Goal: Transaction & Acquisition: Purchase product/service

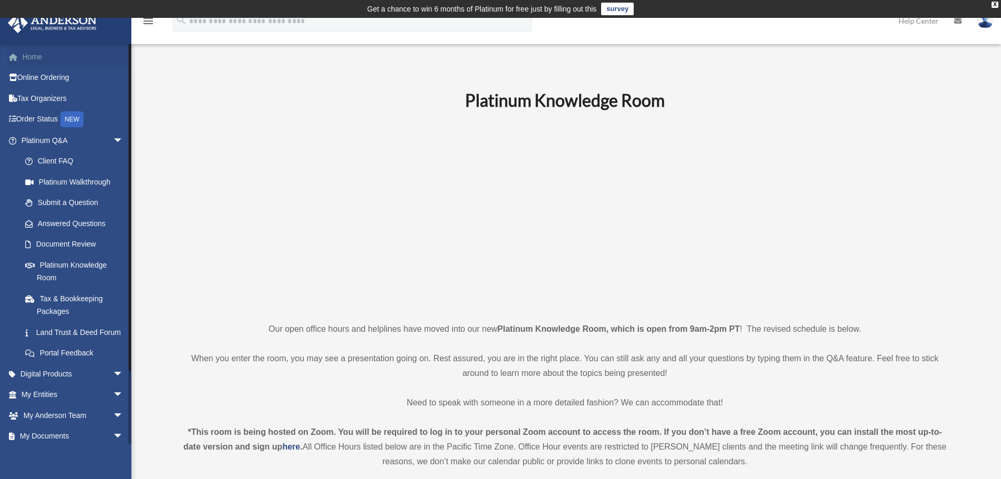
click at [42, 59] on link "Home" at bounding box center [73, 56] width 132 height 21
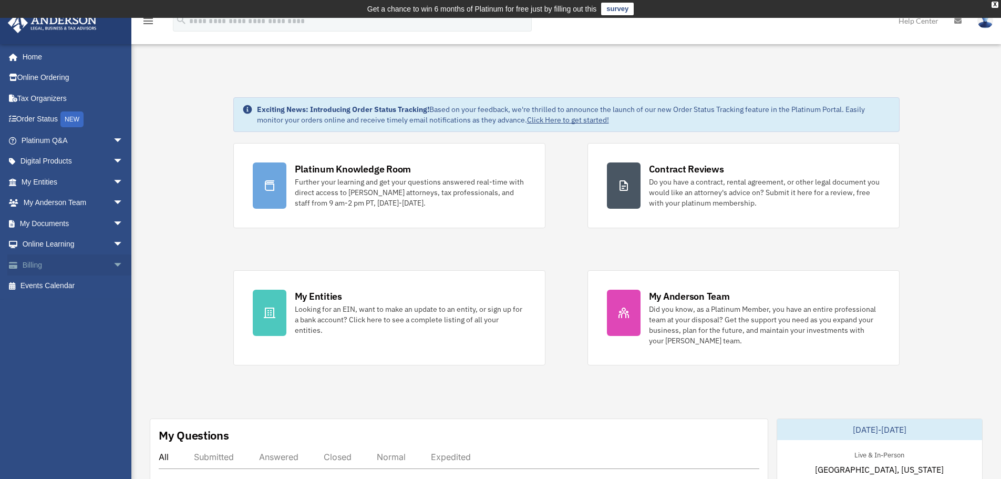
click at [113, 263] on span "arrow_drop_down" at bounding box center [123, 265] width 21 height 22
click at [60, 284] on link "$ Open Invoices" at bounding box center [77, 286] width 125 height 22
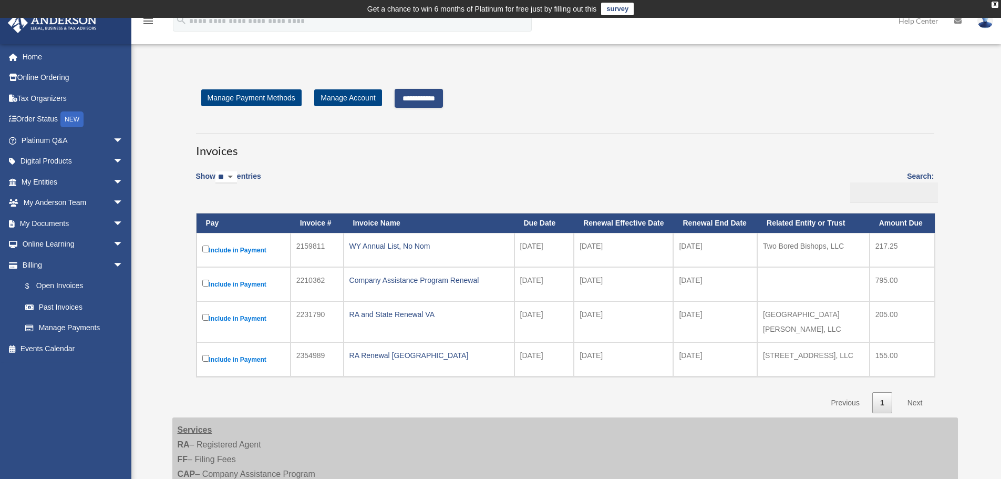
click at [443, 97] on input "**********" at bounding box center [419, 98] width 48 height 19
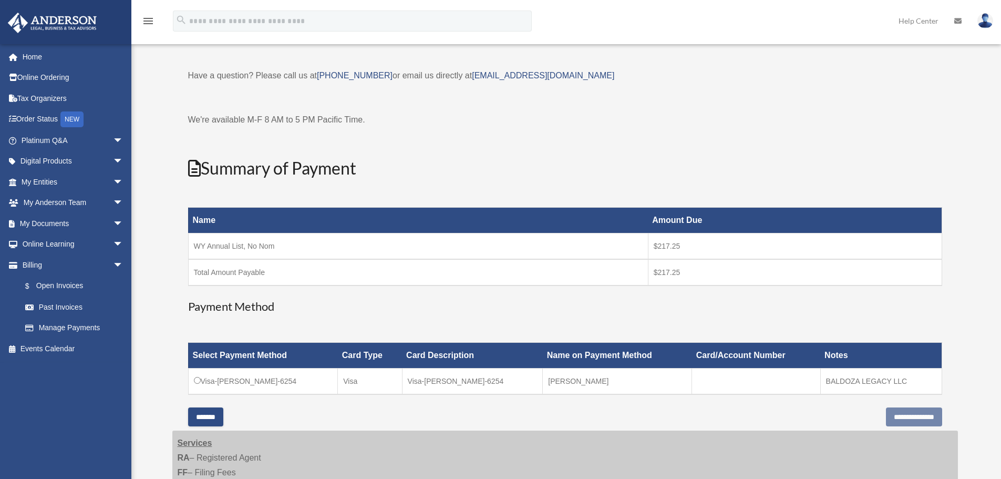
scroll to position [53, 0]
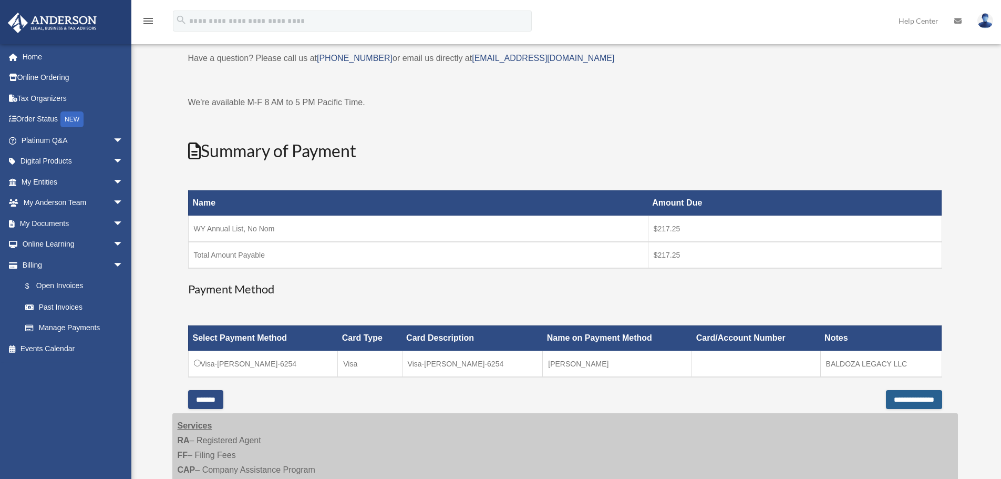
click at [900, 397] on input "**********" at bounding box center [914, 399] width 56 height 19
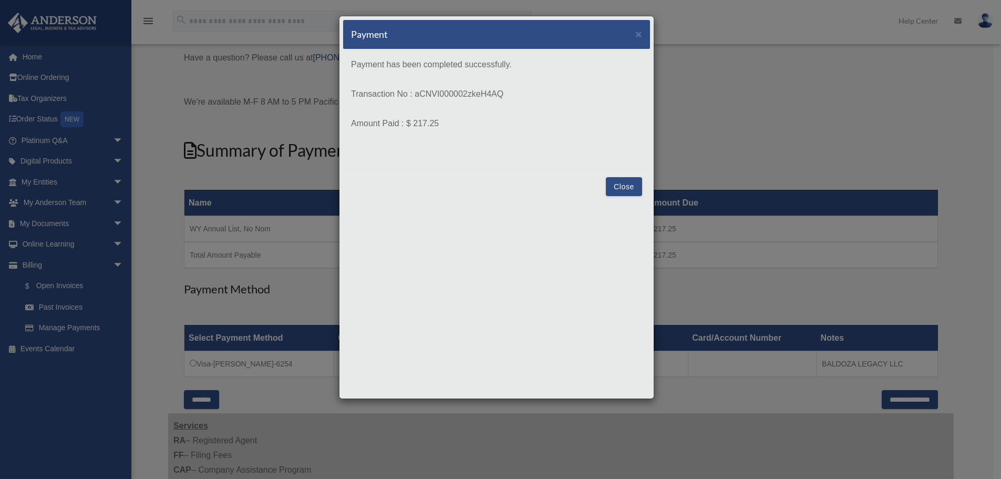
click at [621, 186] on button "Close" at bounding box center [624, 186] width 36 height 19
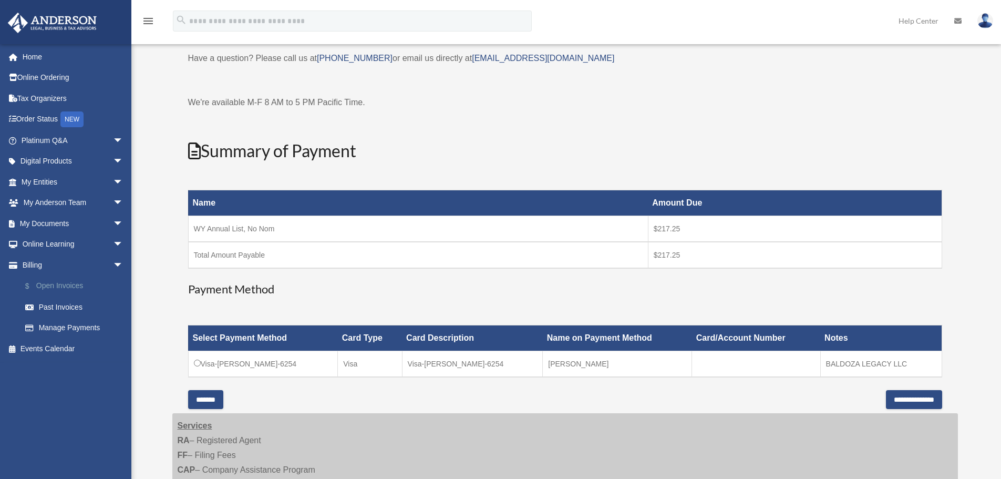
click at [59, 287] on link "$ Open Invoices" at bounding box center [77, 286] width 125 height 22
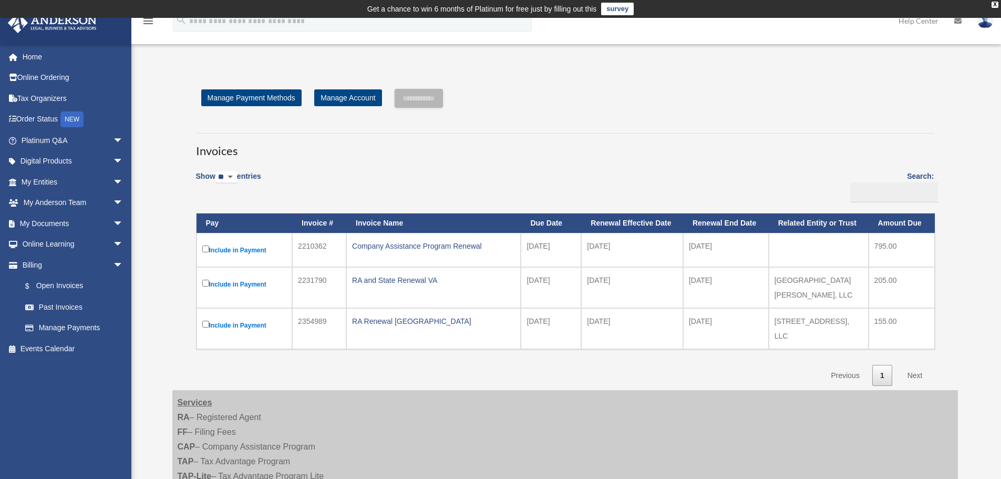
drag, startPoint x: 499, startPoint y: 251, endPoint x: 350, endPoint y: 241, distance: 149.0
click at [350, 241] on td "Company Assistance Program Renewal" at bounding box center [433, 250] width 174 height 34
copy div "Company Assistance Program Renewal"
click at [319, 246] on td "2210362" at bounding box center [319, 250] width 54 height 34
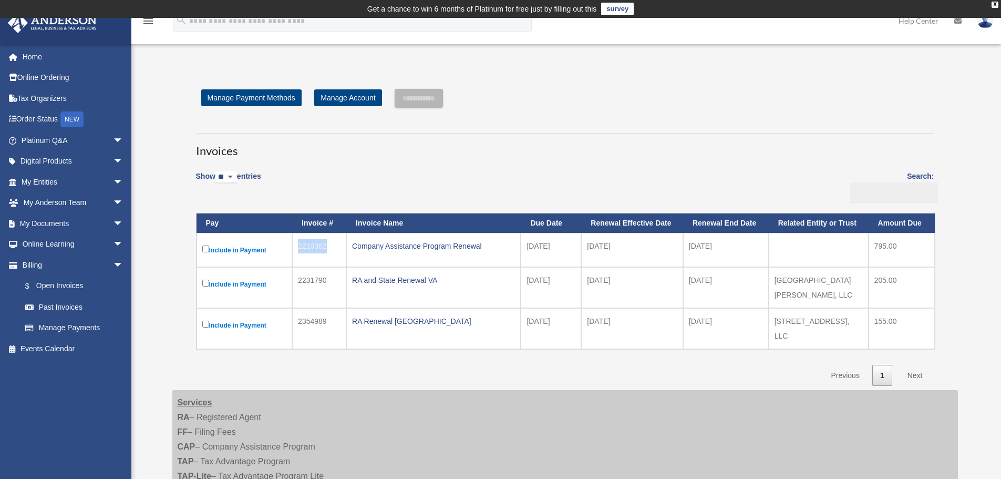
copy td "2210362"
drag, startPoint x: 443, startPoint y: 280, endPoint x: 357, endPoint y: 269, distance: 86.3
click at [350, 274] on td "RA and State Renewal VA" at bounding box center [433, 287] width 174 height 41
copy div "RA and State Renewal VA"
click at [314, 278] on td "2231790" at bounding box center [319, 287] width 54 height 41
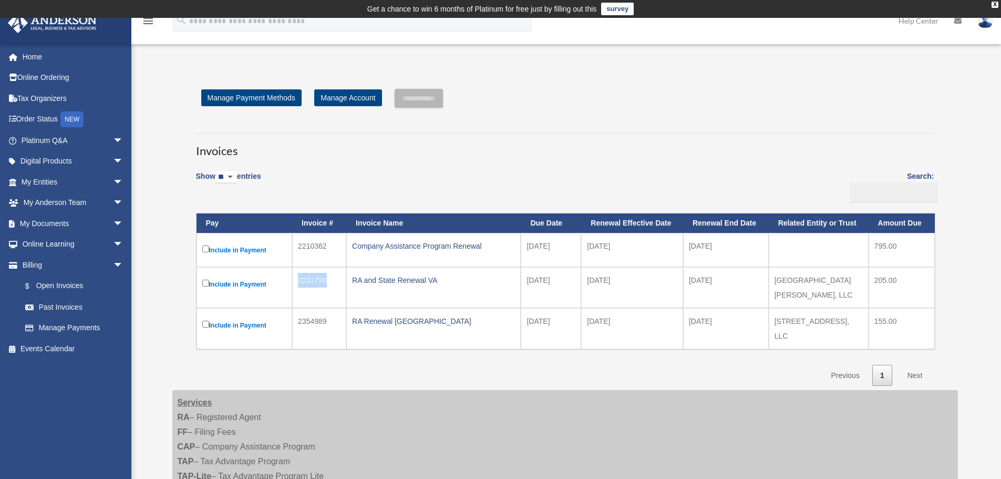
click at [314, 278] on td "2231790" at bounding box center [319, 287] width 54 height 41
copy td "2231790"
drag, startPoint x: 420, startPoint y: 313, endPoint x: 354, endPoint y: 301, distance: 67.2
click at [354, 308] on td "RA Renewal TX" at bounding box center [433, 328] width 174 height 41
copy div "RA Renewal TX"
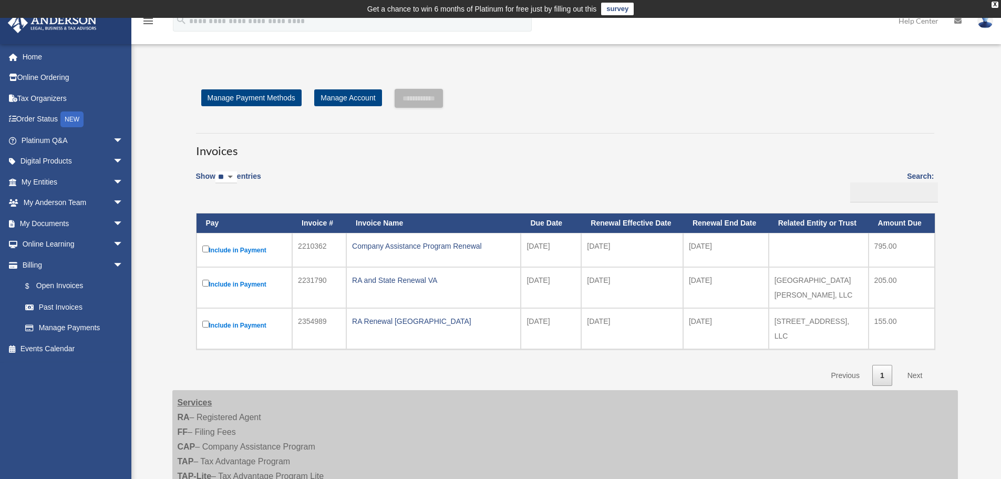
click at [312, 316] on td "2354989" at bounding box center [319, 328] width 54 height 41
copy td "2354989"
click at [27, 59] on link "Home" at bounding box center [73, 56] width 132 height 21
